Goal: Task Accomplishment & Management: Use online tool/utility

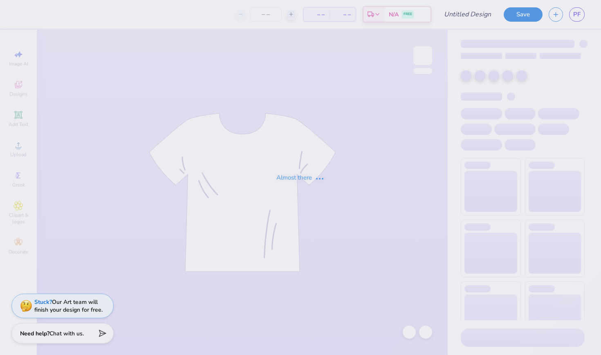
type input "homecoming shorts"
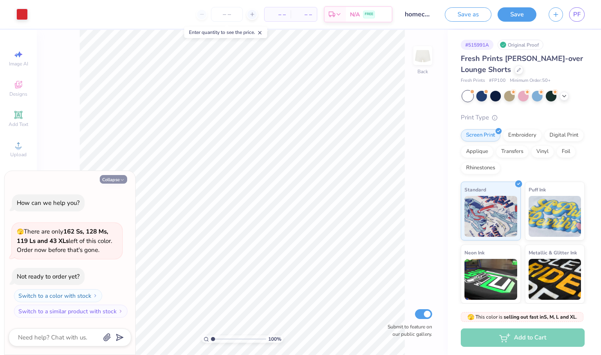
click at [119, 180] on button "Collapse" at bounding box center [113, 179] width 27 height 9
type textarea "x"
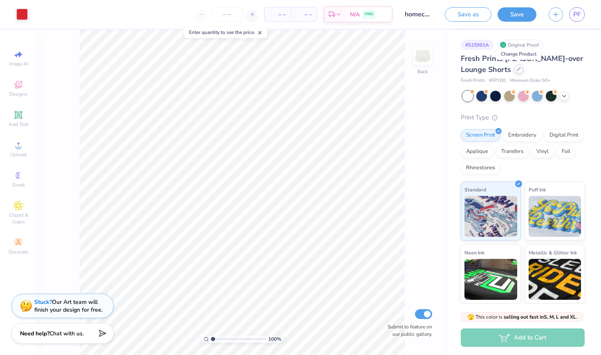
click at [517, 71] on icon at bounding box center [518, 68] width 3 height 3
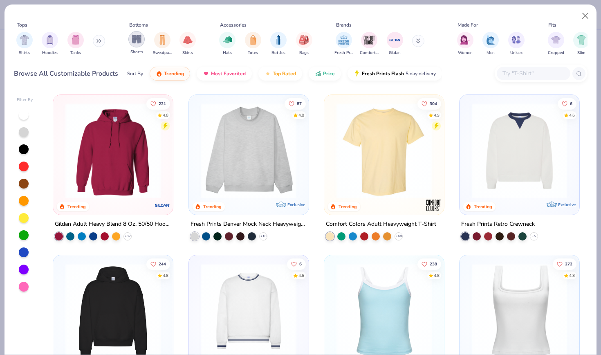
click at [133, 39] on img "filter for Shorts" at bounding box center [136, 38] width 9 height 9
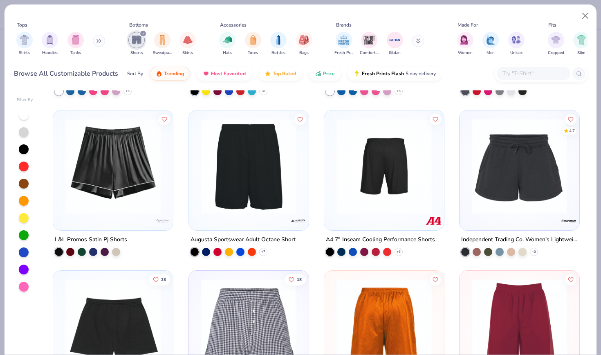
scroll to position [306, 0]
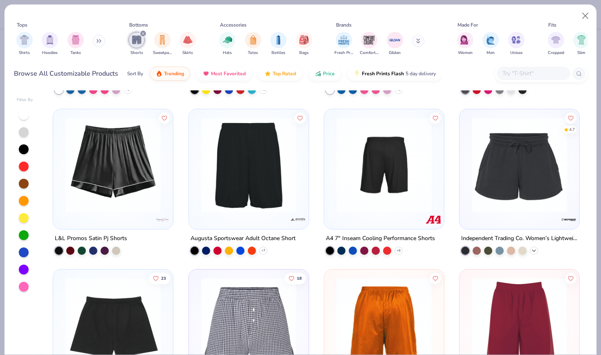
click at [536, 248] on icon at bounding box center [533, 250] width 7 height 7
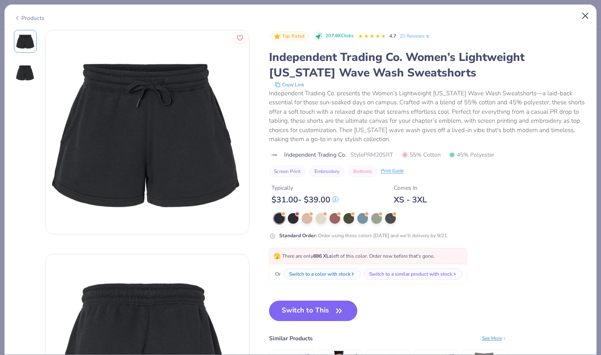
click at [586, 18] on button "Close" at bounding box center [585, 16] width 16 height 16
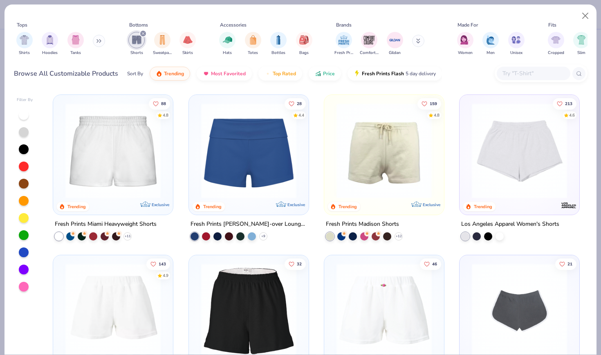
click at [501, 190] on img at bounding box center [518, 150] width 103 height 95
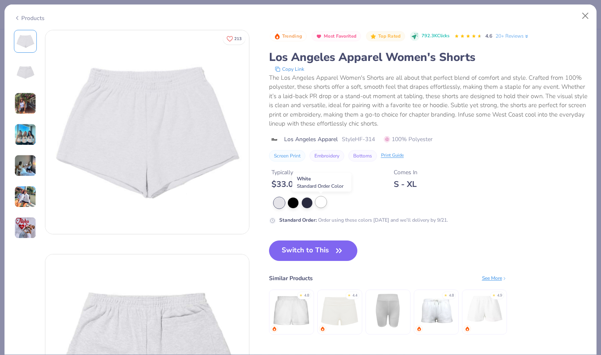
click at [319, 201] on div at bounding box center [320, 202] width 11 height 11
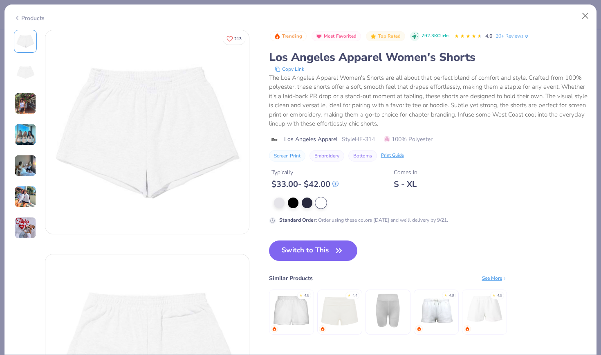
scroll to position [0, 0]
click at [15, 68] on div at bounding box center [25, 72] width 23 height 23
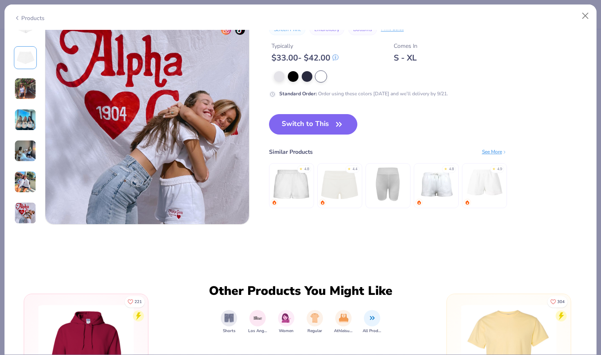
scroll to position [1356, 0]
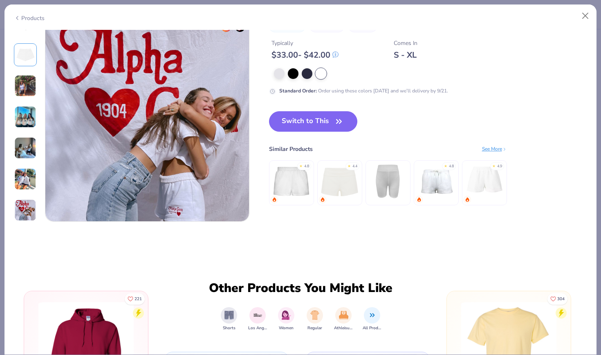
click at [286, 186] on img at bounding box center [291, 180] width 39 height 39
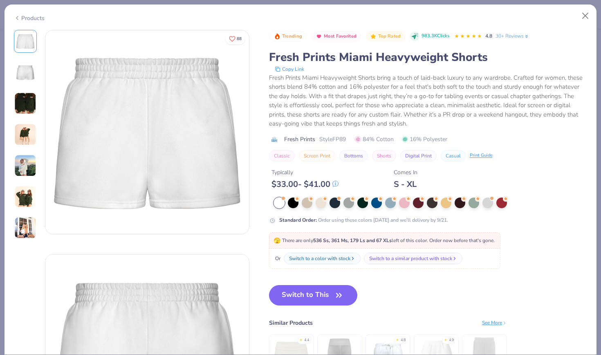
click at [22, 108] on img at bounding box center [25, 103] width 22 height 22
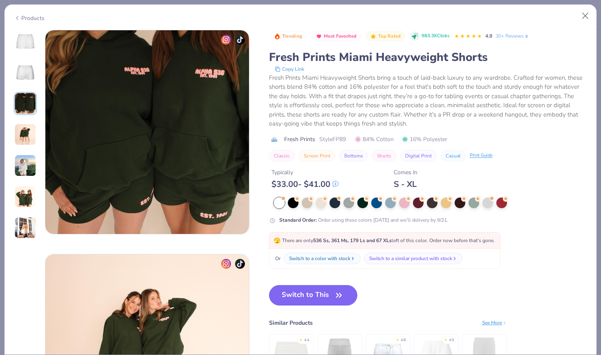
click at [27, 133] on img at bounding box center [25, 134] width 22 height 22
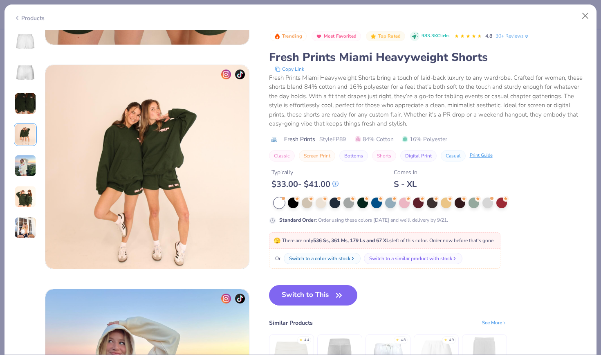
scroll to position [672, 0]
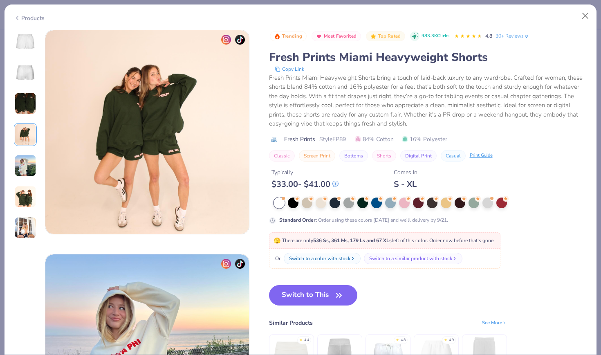
click at [31, 163] on img at bounding box center [25, 165] width 22 height 22
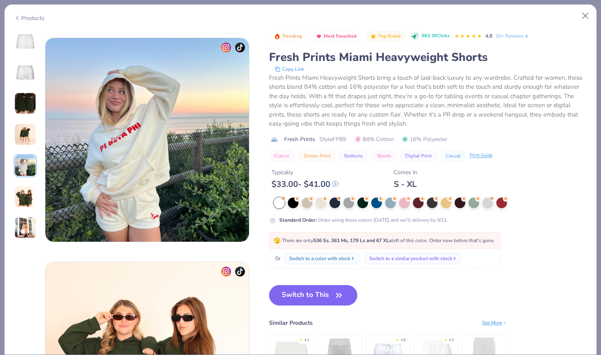
scroll to position [896, 0]
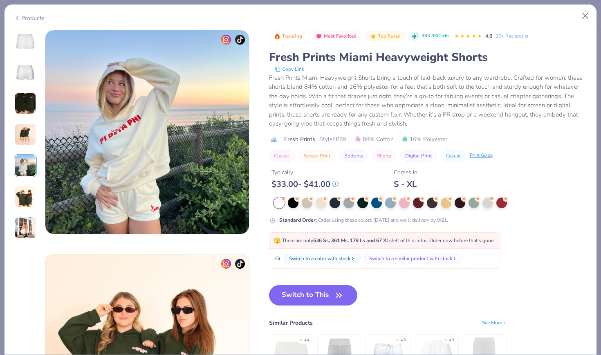
click at [27, 193] on img at bounding box center [25, 197] width 22 height 22
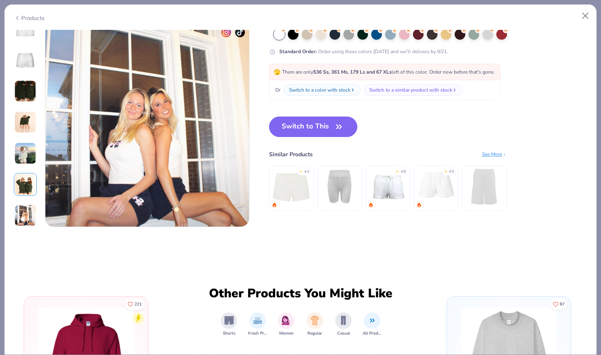
scroll to position [1360, 0]
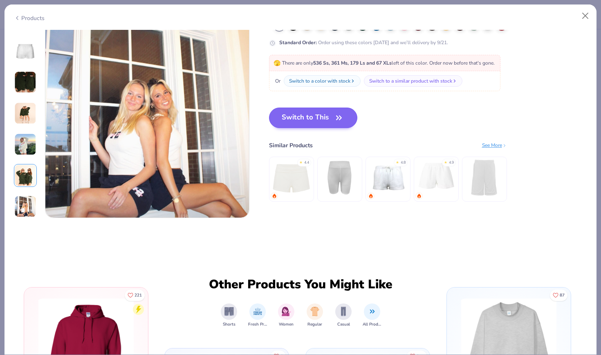
click at [311, 112] on button "Switch to This" at bounding box center [313, 117] width 89 height 20
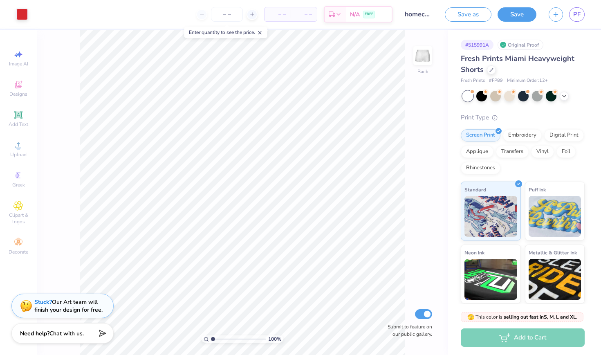
drag, startPoint x: 213, startPoint y: 338, endPoint x: 201, endPoint y: 337, distance: 11.9
type input "1"
click at [201, 337] on div "100 %" at bounding box center [242, 338] width 82 height 7
type input "8.64"
type input "2.14"
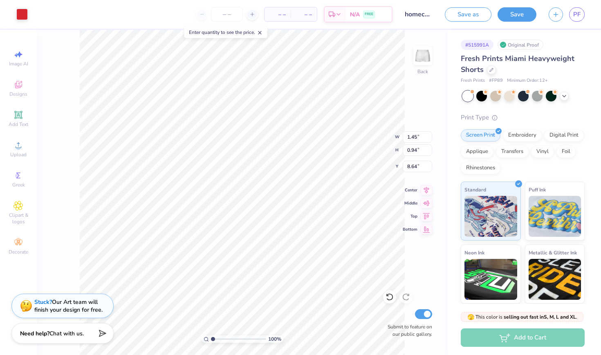
type input "1.11"
type input "7.68"
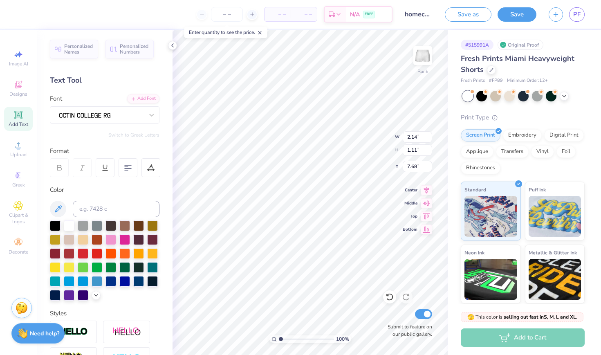
type input "2.59"
type input "1.35"
type input "7.44"
type input "1.71"
type input "1.12"
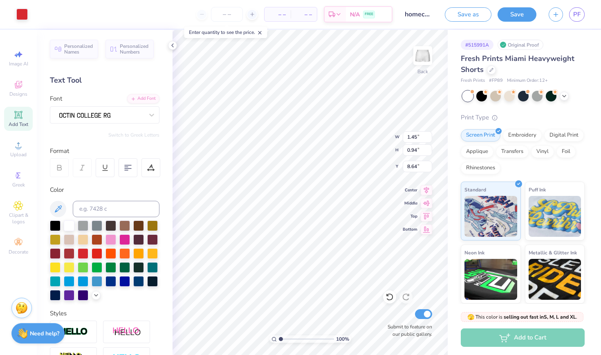
type input "8.45"
type input "7.66"
click at [172, 45] on icon at bounding box center [172, 45] width 7 height 7
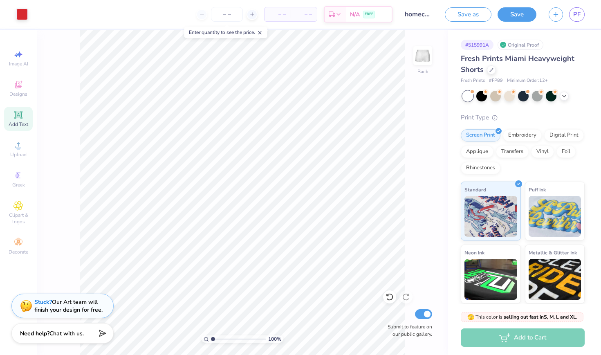
drag, startPoint x: 215, startPoint y: 338, endPoint x: 192, endPoint y: 339, distance: 22.1
type input "1"
click at [192, 339] on div "100 %" at bounding box center [242, 192] width 325 height 325
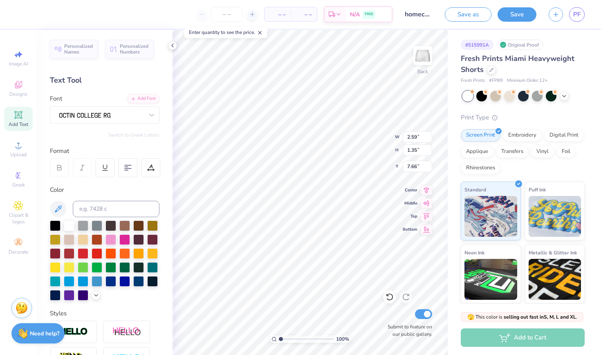
type input "3.07"
type input "1.59"
type input "7.41"
type input "1.71"
type input "1.12"
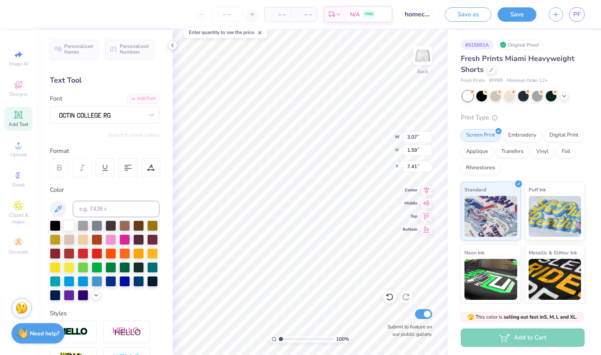
type input "8.45"
type input "1.89"
type input "1.23"
type input "8.39"
click at [170, 42] on icon at bounding box center [172, 45] width 7 height 7
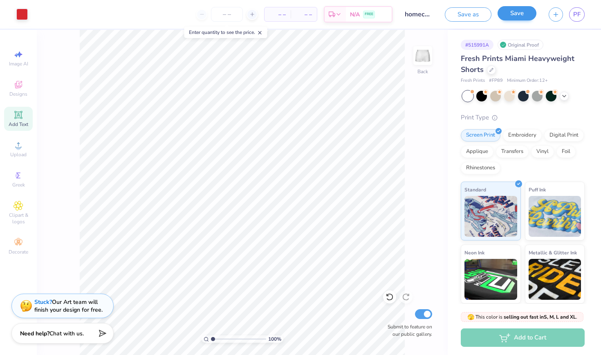
click at [521, 15] on button "Save" at bounding box center [516, 13] width 39 height 14
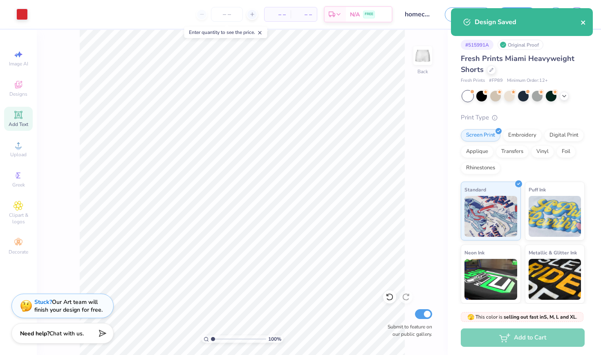
click at [581, 22] on icon "close" at bounding box center [583, 22] width 4 height 4
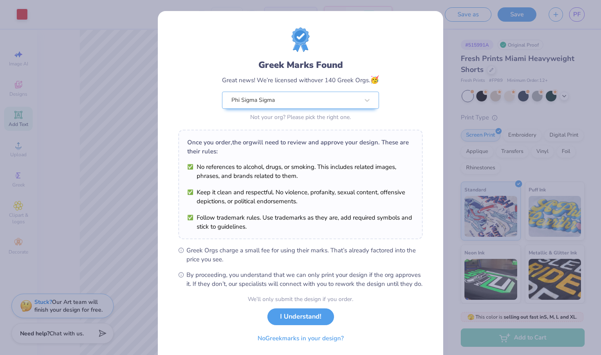
click at [577, 10] on div "Design Saved" at bounding box center [521, 8] width 145 height 3
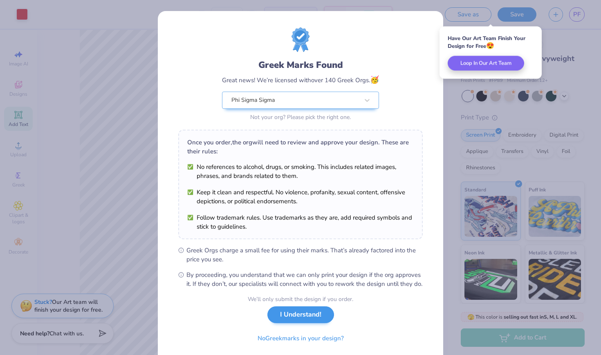
click at [318, 323] on button "I Understand!" at bounding box center [300, 314] width 67 height 17
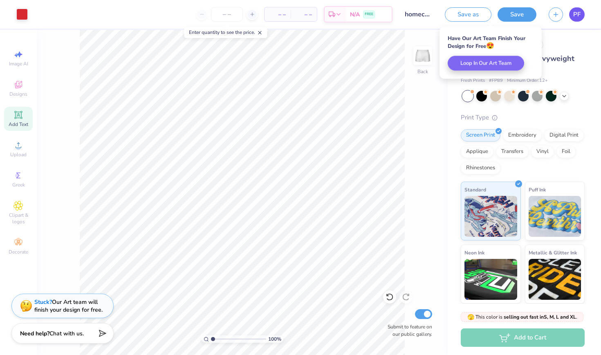
click at [578, 16] on span "PF" at bounding box center [576, 14] width 7 height 9
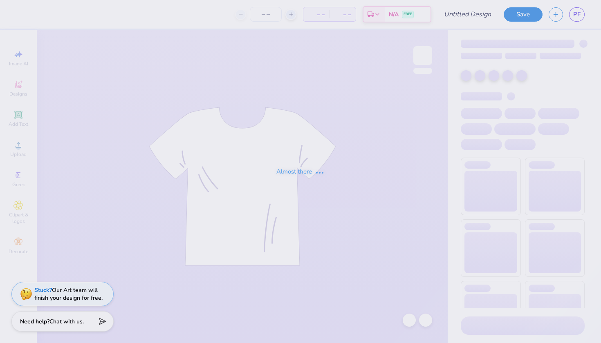
type input "homecoming football"
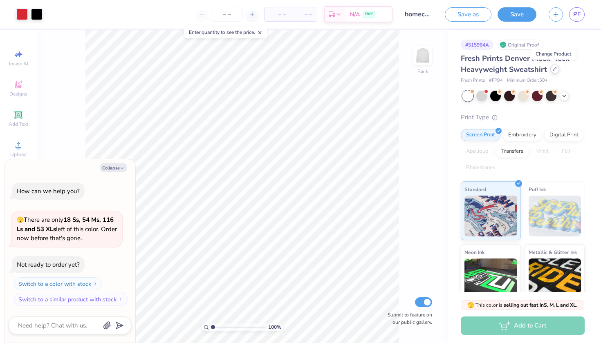
click at [555, 69] on icon at bounding box center [554, 69] width 4 height 4
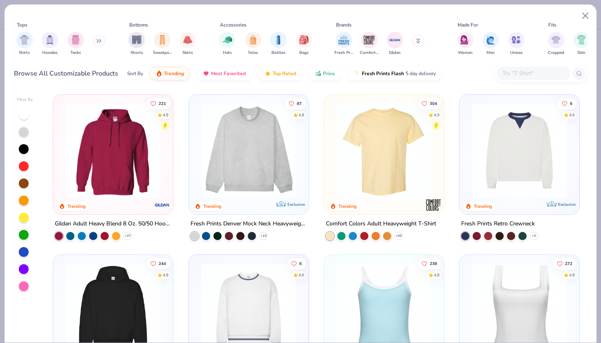
click at [260, 183] on img at bounding box center [248, 150] width 103 height 95
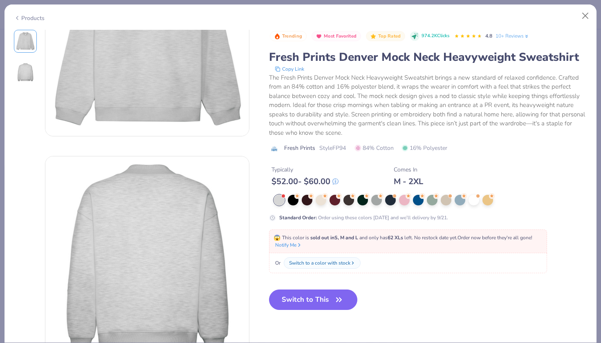
scroll to position [92, 0]
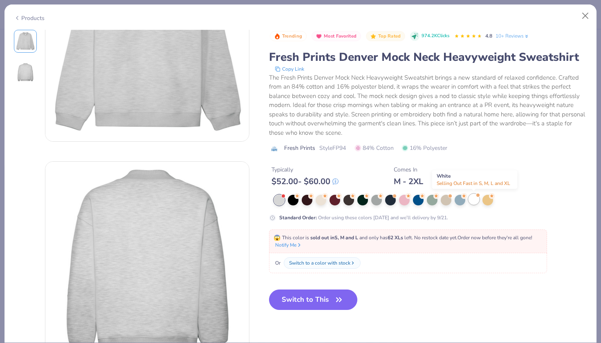
click at [470, 204] on div at bounding box center [473, 199] width 11 height 11
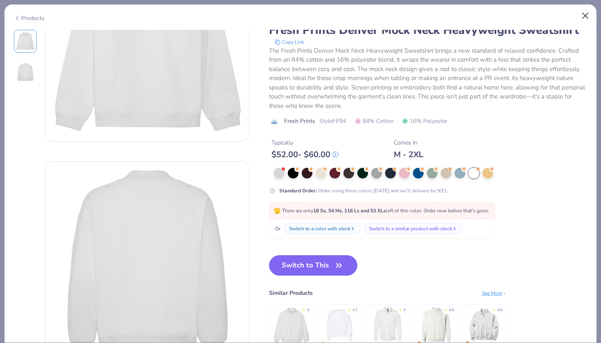
click at [583, 18] on button "Close" at bounding box center [585, 16] width 16 height 16
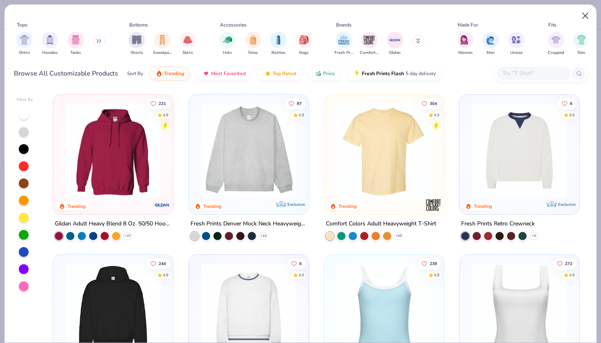
click at [583, 19] on button "Close" at bounding box center [585, 16] width 16 height 16
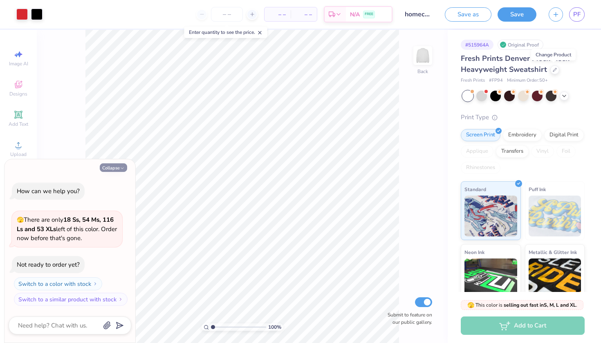
click at [122, 170] on icon "button" at bounding box center [122, 168] width 5 height 5
type textarea "x"
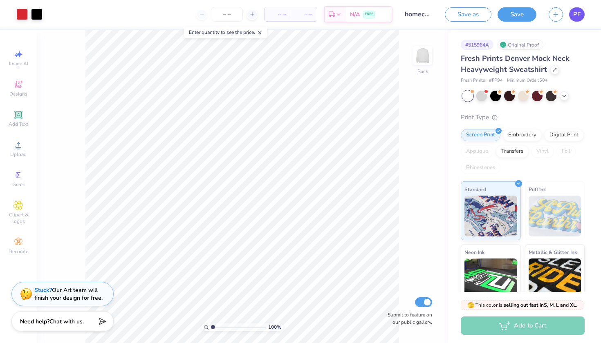
click at [577, 16] on span "PF" at bounding box center [576, 14] width 7 height 9
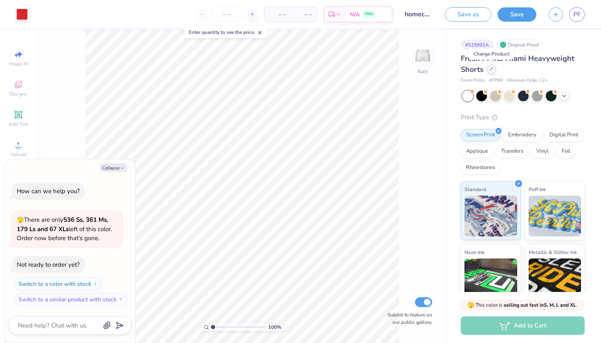
click at [492, 71] on div at bounding box center [491, 69] width 9 height 9
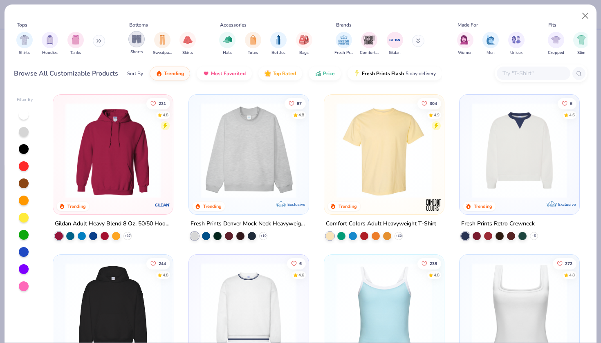
click at [137, 44] on div "filter for Shorts" at bounding box center [136, 39] width 16 height 16
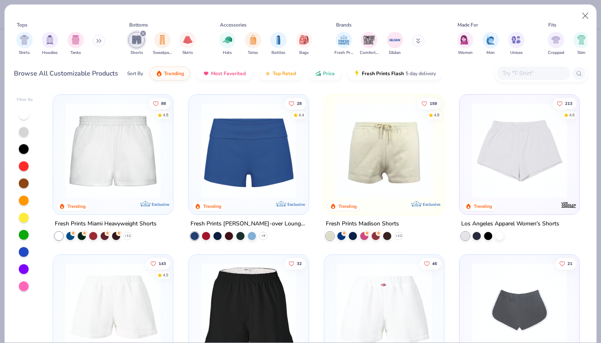
click at [246, 201] on div at bounding box center [249, 152] width 112 height 107
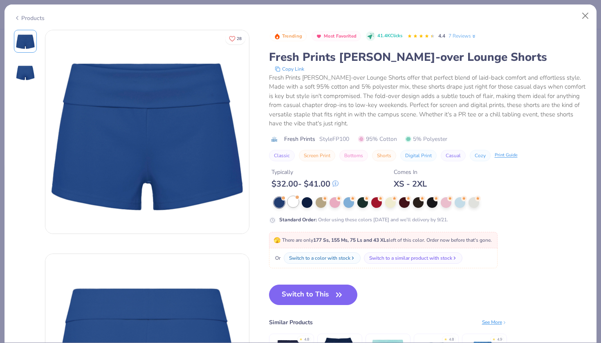
click at [293, 204] on div at bounding box center [293, 202] width 11 height 11
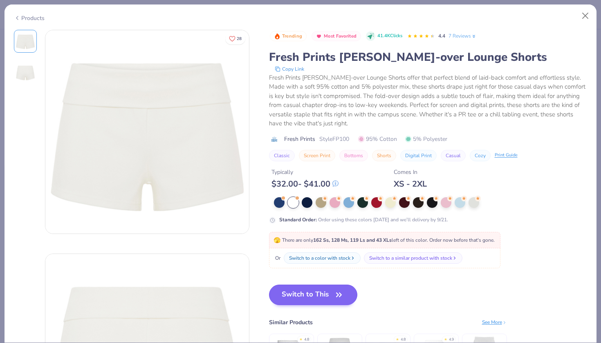
click at [322, 300] on button "Switch to This" at bounding box center [313, 295] width 89 height 20
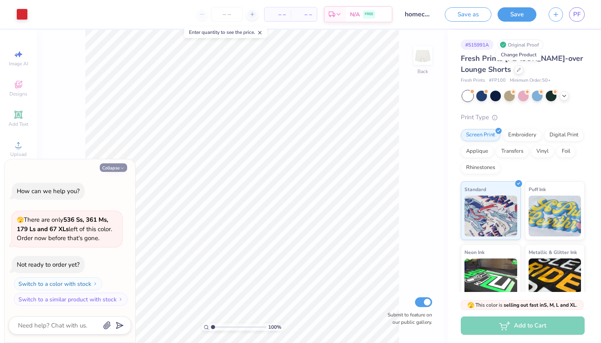
click at [114, 166] on button "Collapse" at bounding box center [113, 167] width 27 height 9
type textarea "x"
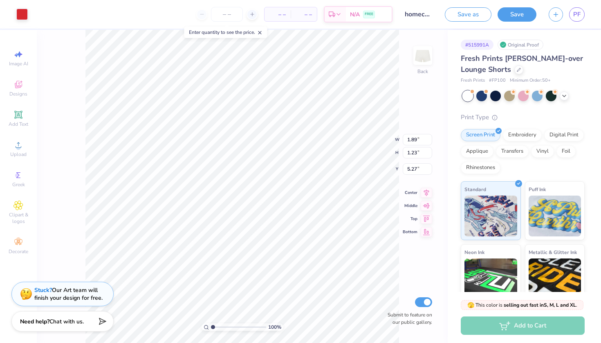
type input "1.37"
type input "0.89"
type input "5.65"
type input "3.07"
type input "1.59"
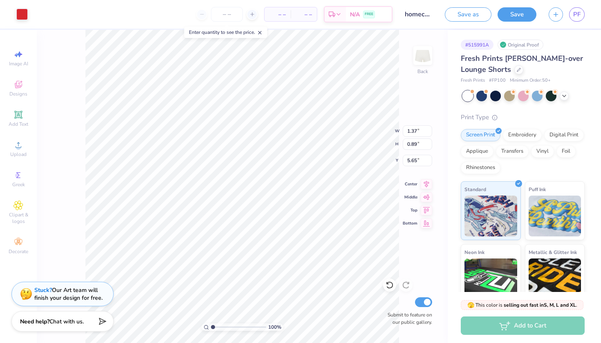
type input "4.30"
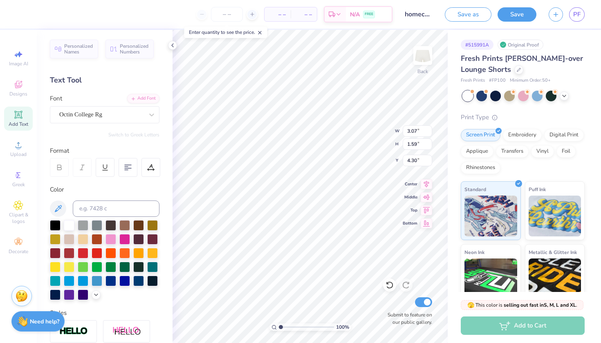
type input "2.18"
type input "1.13"
type input "4.76"
type input "4.96"
click at [518, 19] on button "Save" at bounding box center [516, 13] width 39 height 14
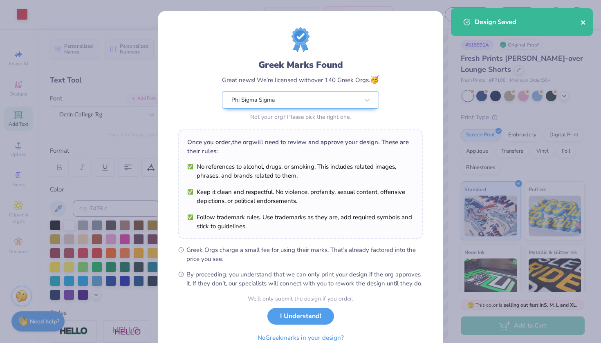
click at [581, 26] on button "close" at bounding box center [583, 22] width 6 height 10
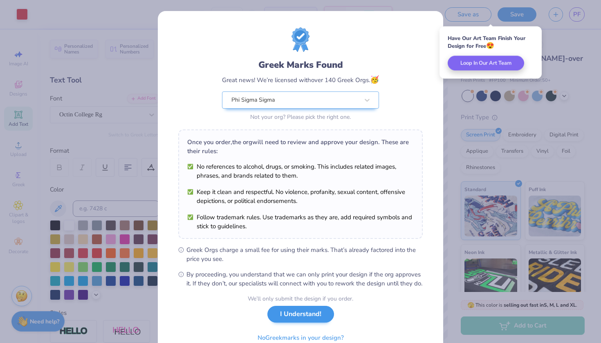
click at [292, 323] on button "I Understand!" at bounding box center [300, 314] width 67 height 17
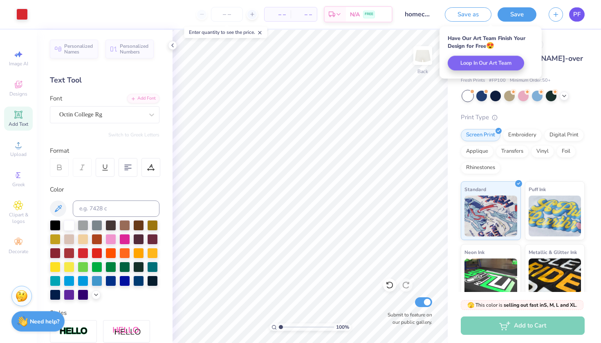
click at [571, 19] on link "PF" at bounding box center [577, 14] width 16 height 14
